Goal: Information Seeking & Learning: Learn about a topic

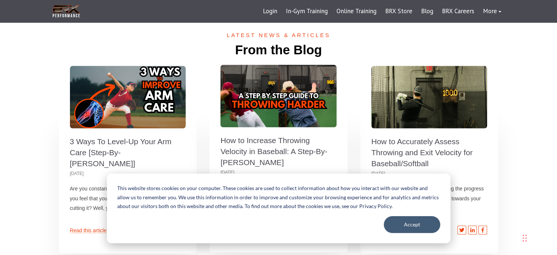
scroll to position [2283, 0]
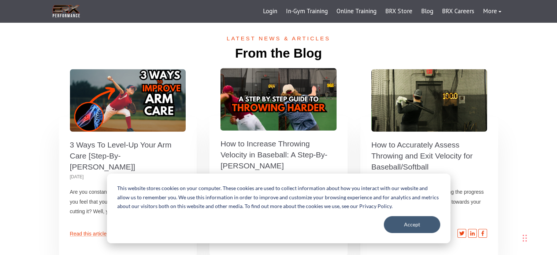
click at [260, 143] on link "How to Increase Throwing Velocity in Baseball: A Step-By-[PERSON_NAME]" at bounding box center [273, 154] width 107 height 30
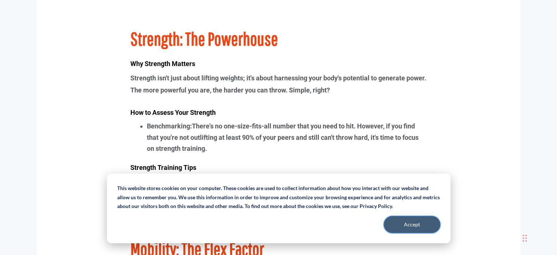
click at [403, 221] on button "Accept" at bounding box center [412, 224] width 56 height 17
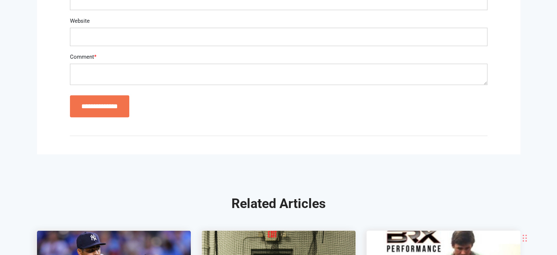
scroll to position [1905, 0]
